Goal: Entertainment & Leisure: Browse casually

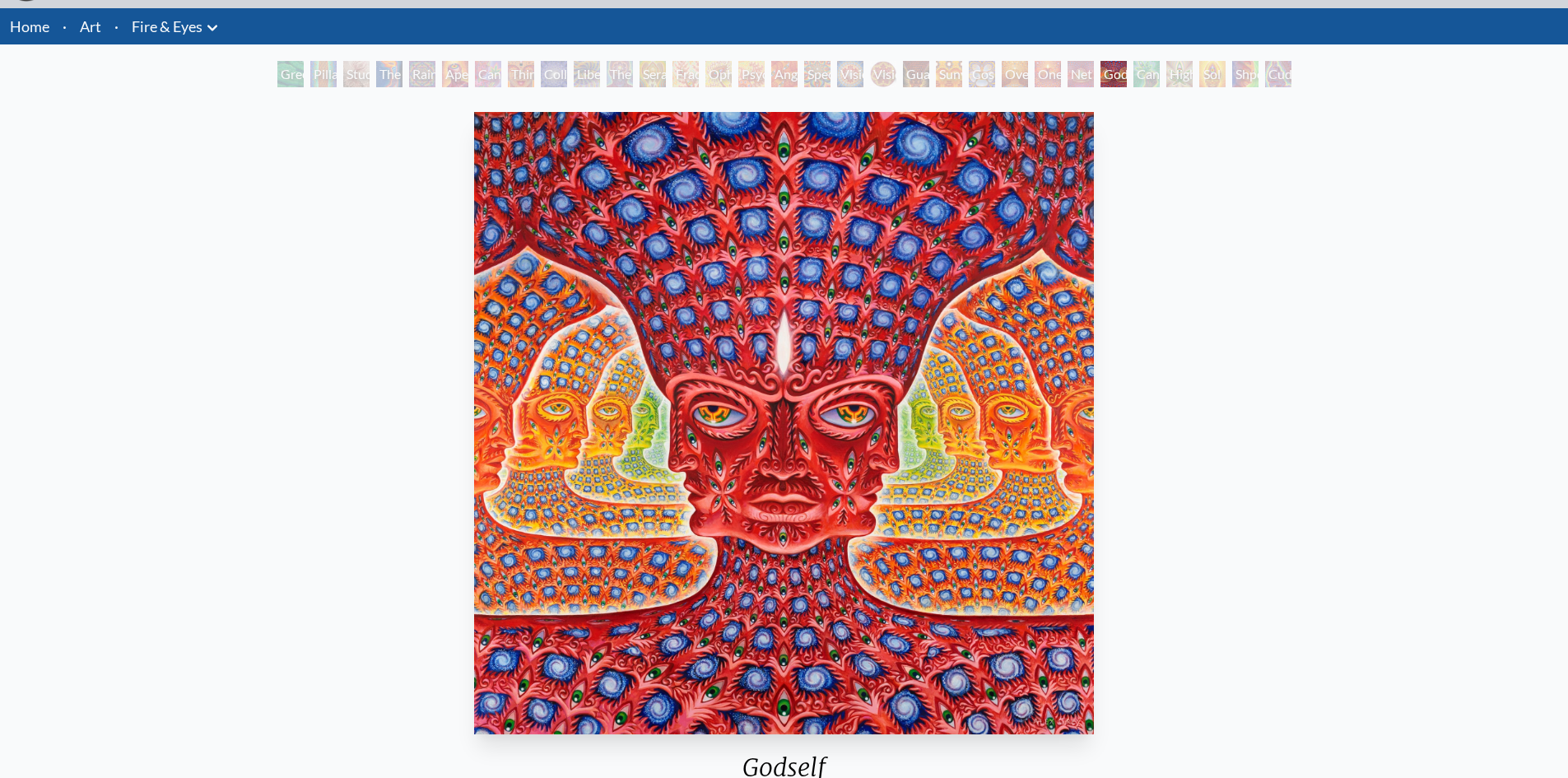
scroll to position [47, 0]
